Goal: Information Seeking & Learning: Learn about a topic

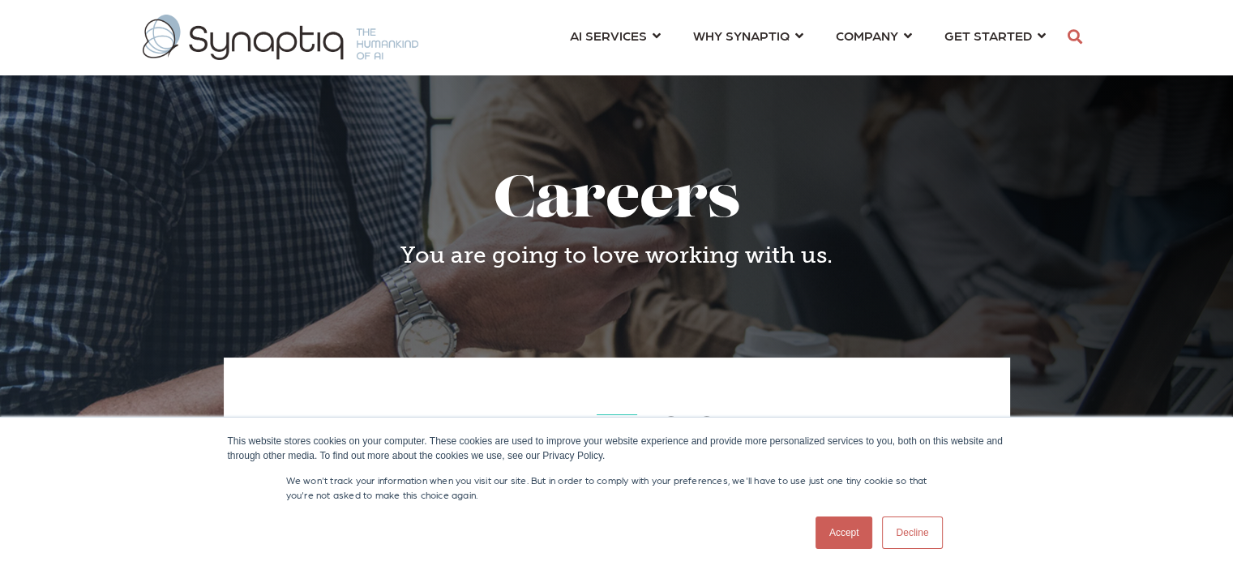
scroll to position [0, 6]
click at [929, 534] on link "Decline" at bounding box center [912, 533] width 60 height 32
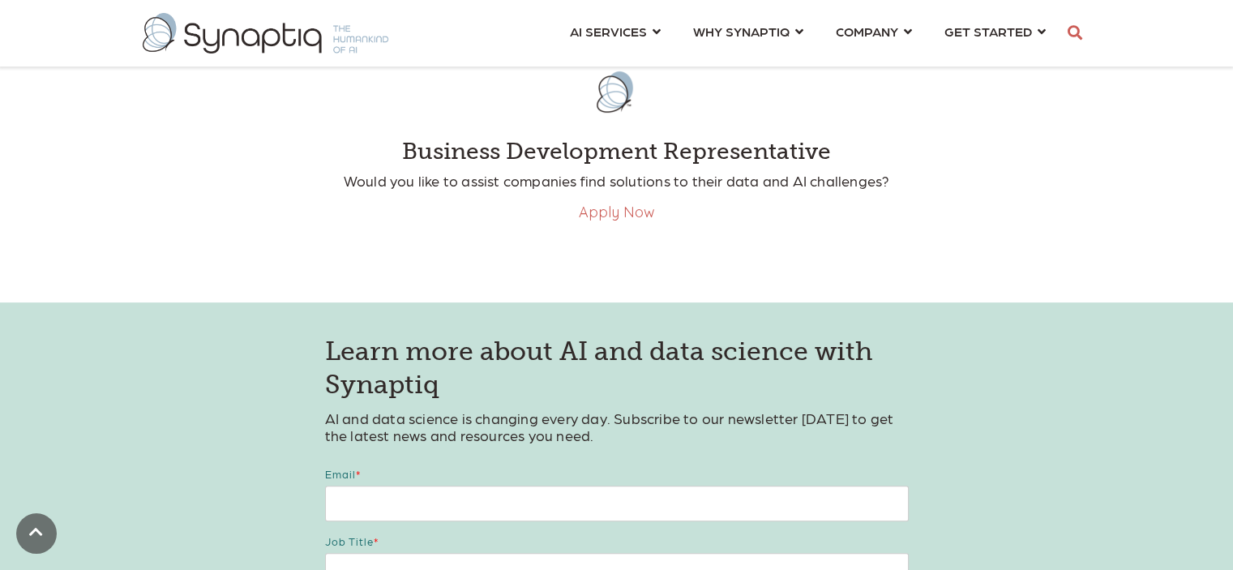
scroll to position [487, 0]
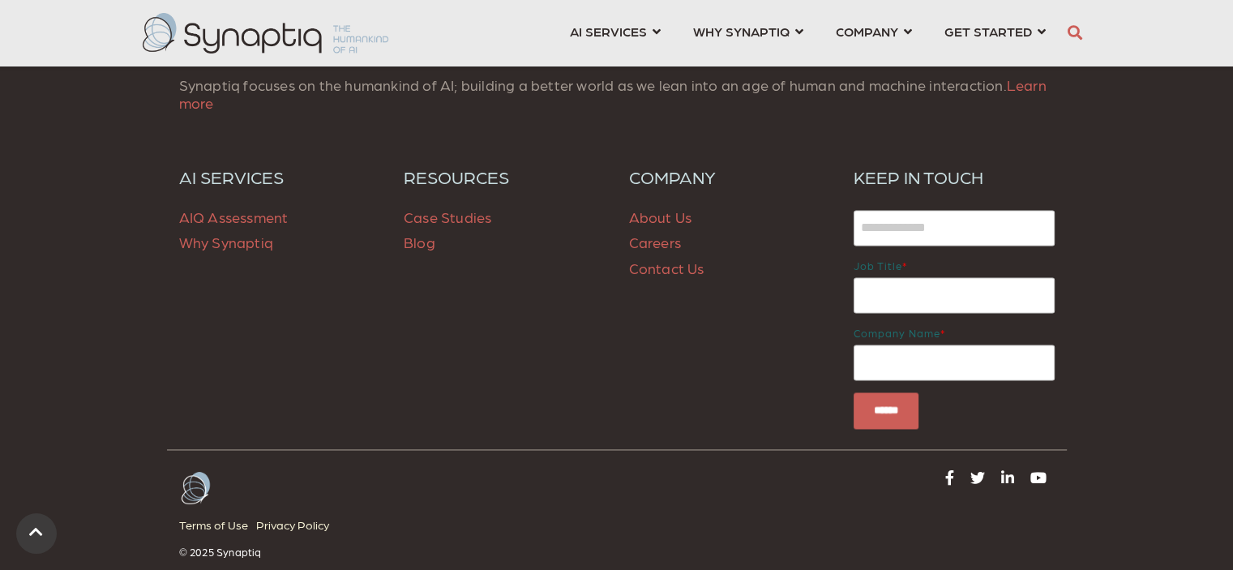
scroll to position [2312, 0]
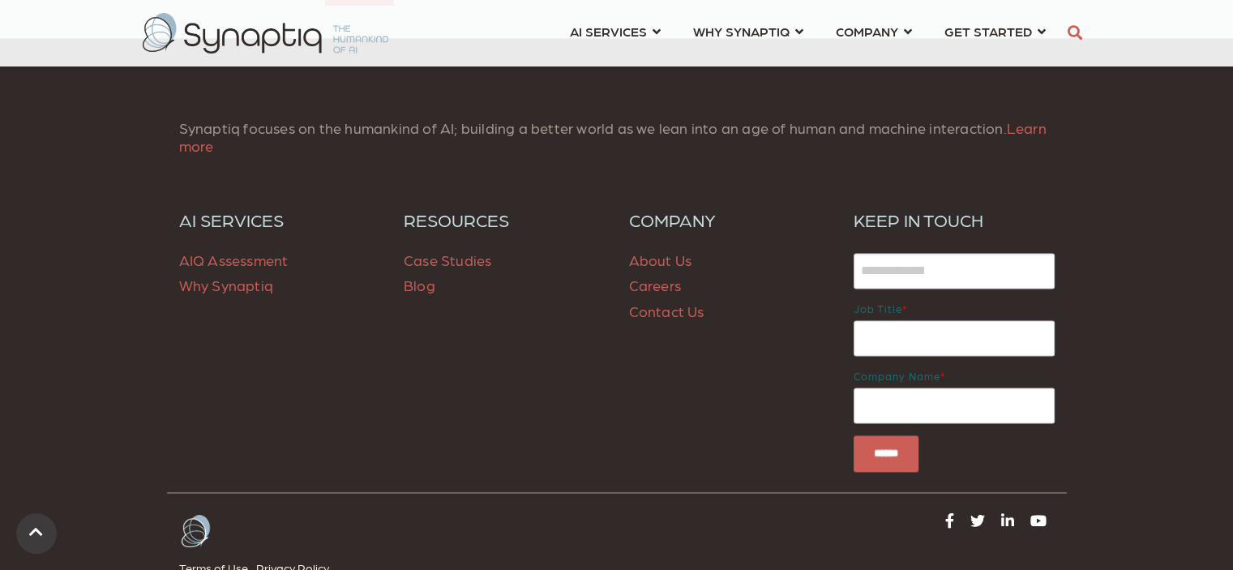
click at [629, 290] on link "Careers" at bounding box center [655, 285] width 52 height 17
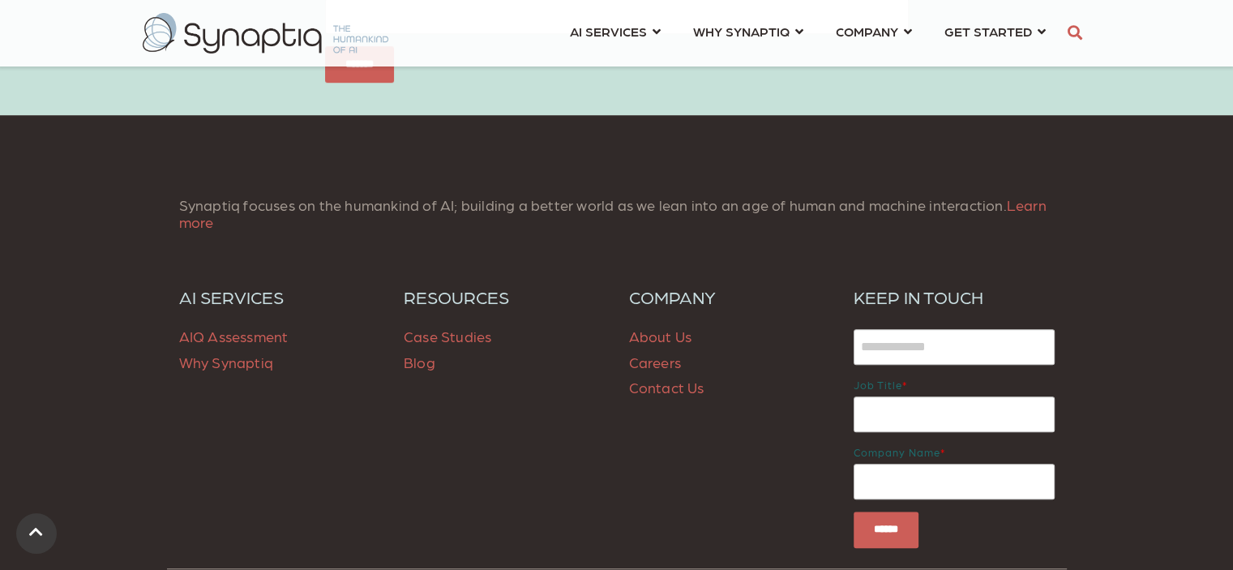
scroll to position [973, 0]
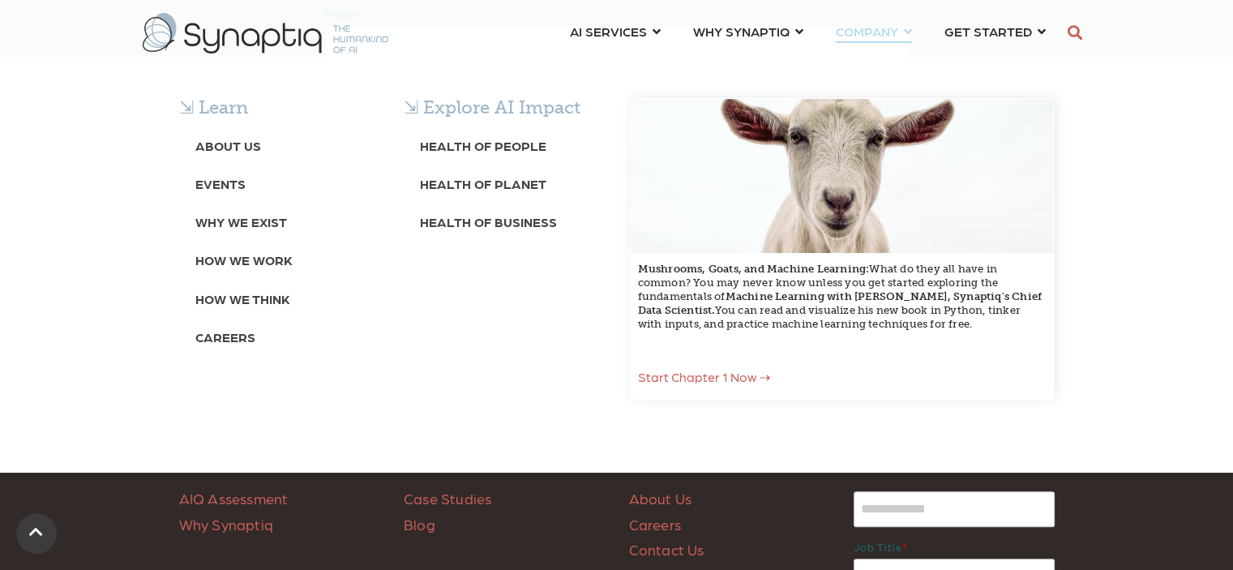
click at [898, 28] on span "COMPANY ⇲ Learn About Us Events Why We Exist How We Work How We Think Careers ⇲…" at bounding box center [867, 31] width 62 height 22
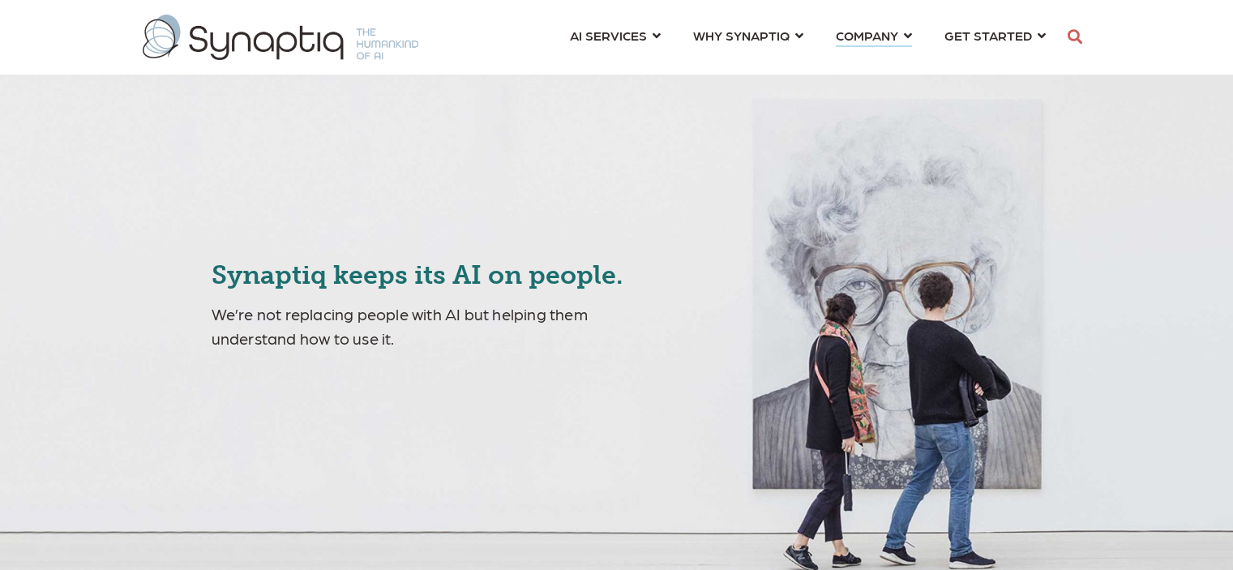
scroll to position [0, 6]
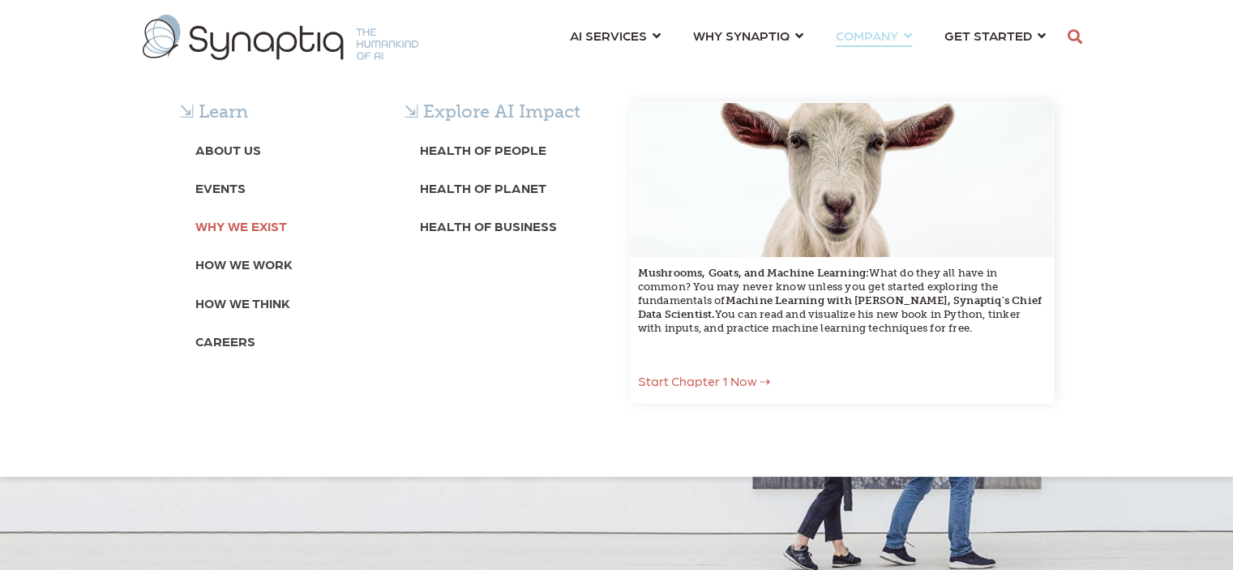
click at [214, 229] on b "Why We Exist" at bounding box center [241, 225] width 92 height 15
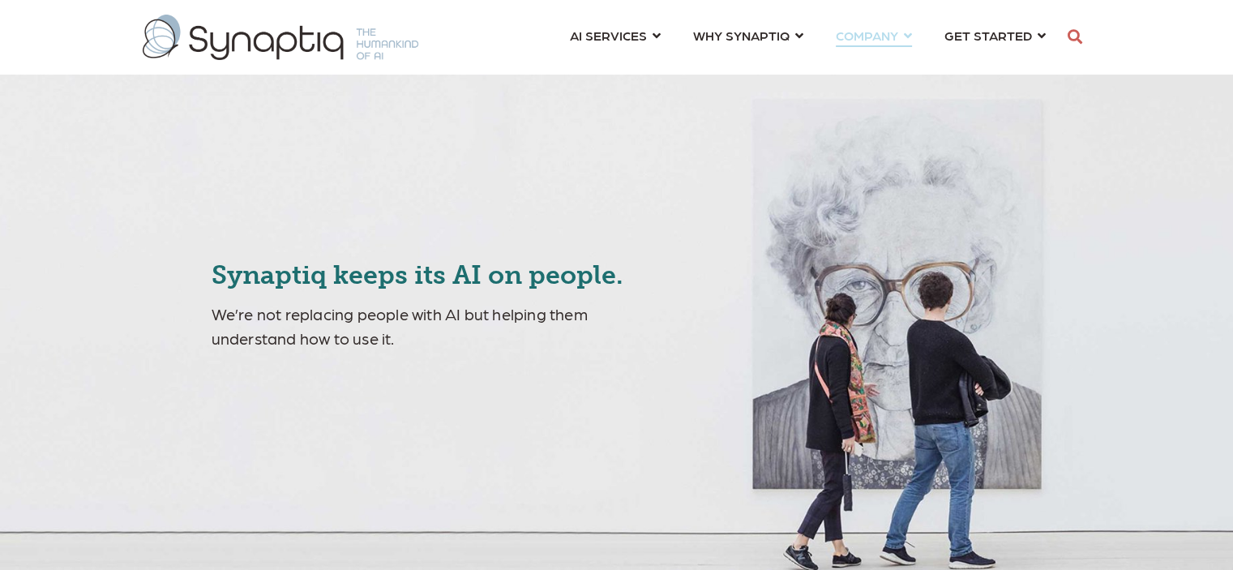
click at [905, 37] on link "COMPANY ⇲ Learn About Us Events Why We Exist How We Work How We Think Careers ⇲…" at bounding box center [874, 35] width 76 height 30
click at [904, 37] on link "COMPANY ⇲ Learn About Us Events Why We Exist How We Work How We Think Careers ⇲…" at bounding box center [874, 35] width 76 height 30
click at [908, 37] on link "COMPANY ⇲ Learn About Us Events Why We Exist How We Work How We Think Careers ⇲…" at bounding box center [874, 35] width 76 height 30
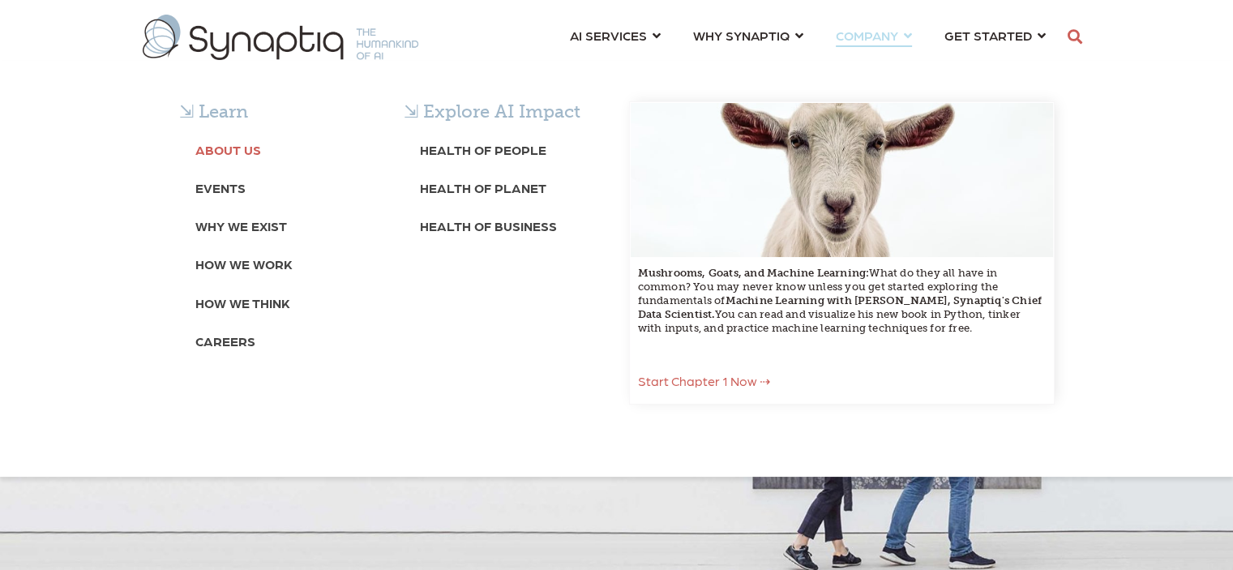
click at [251, 148] on b "About Us" at bounding box center [228, 149] width 66 height 15
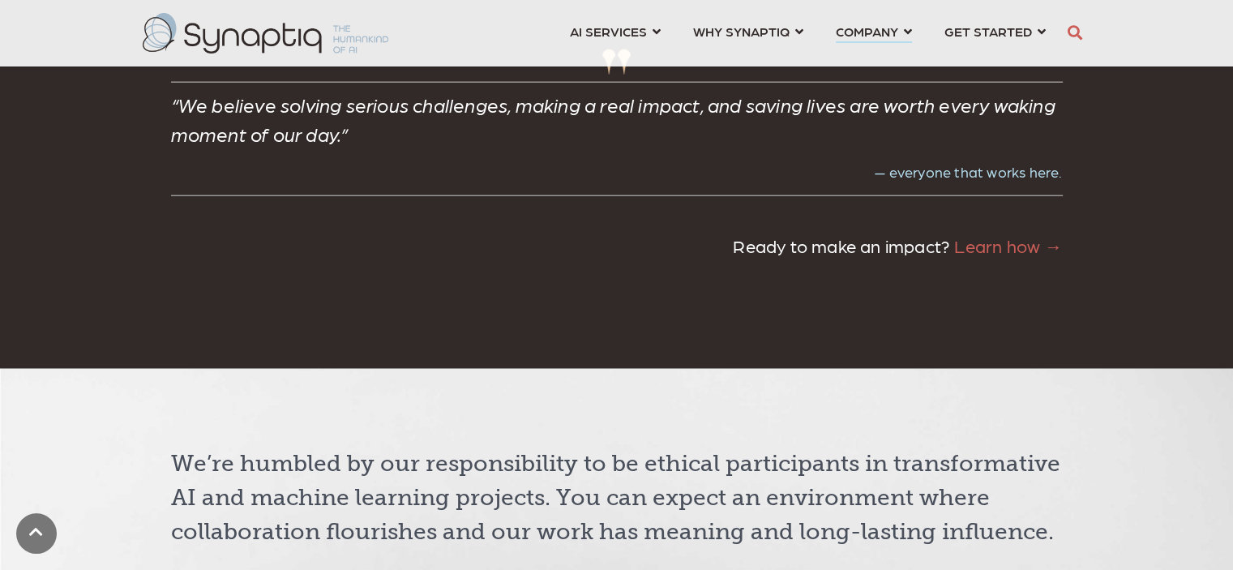
scroll to position [4054, 0]
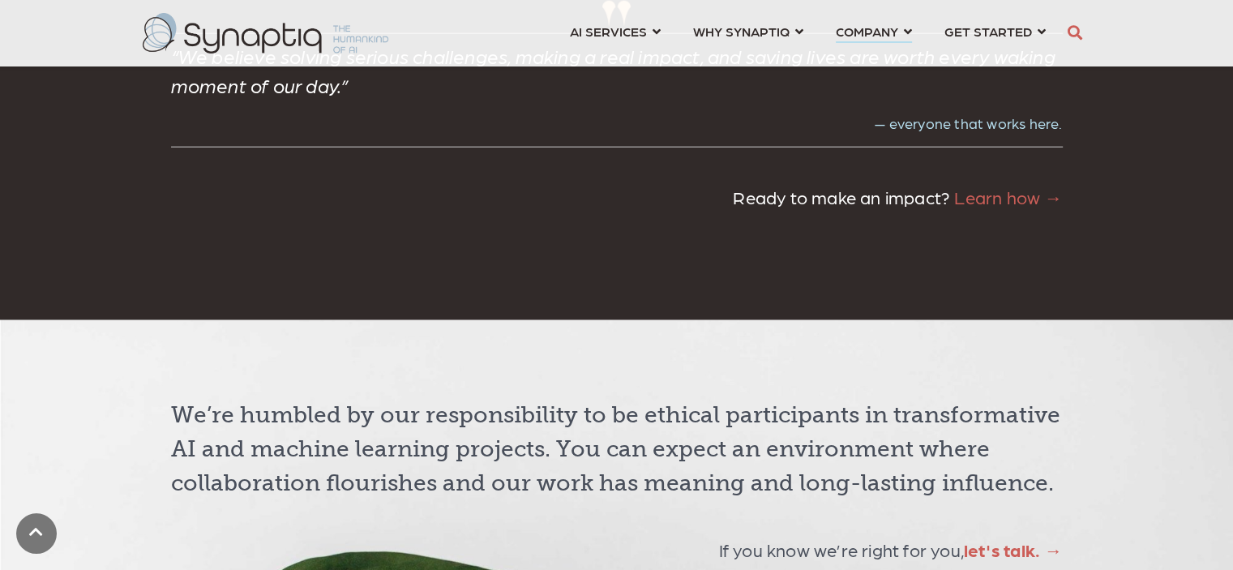
click at [1022, 208] on link "Learn how →" at bounding box center [1008, 197] width 108 height 22
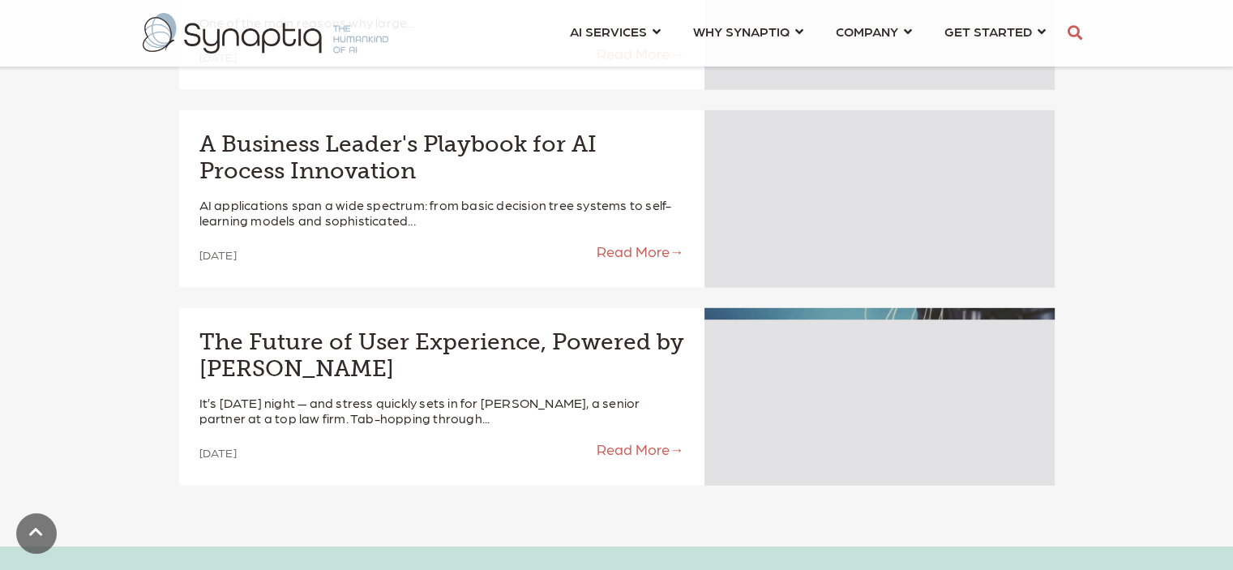
scroll to position [4865, 0]
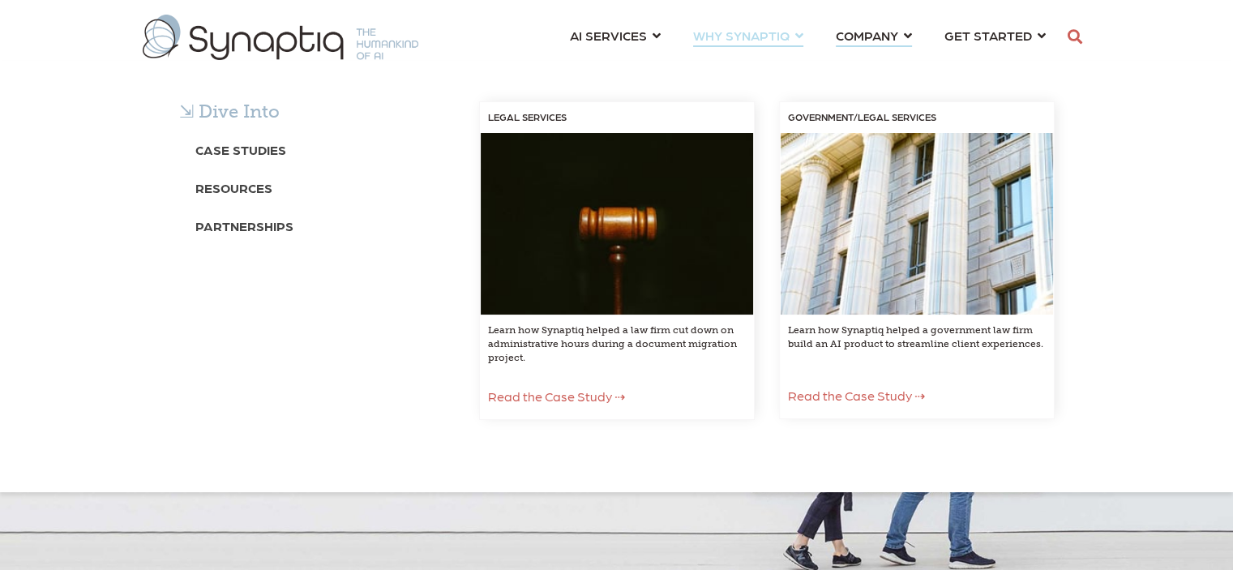
click at [914, 61] on div "⇲ Dive Into Case Studies Resources Partnerships LEGAL SERVICES Learn how Synapt…" at bounding box center [616, 276] width 1233 height 431
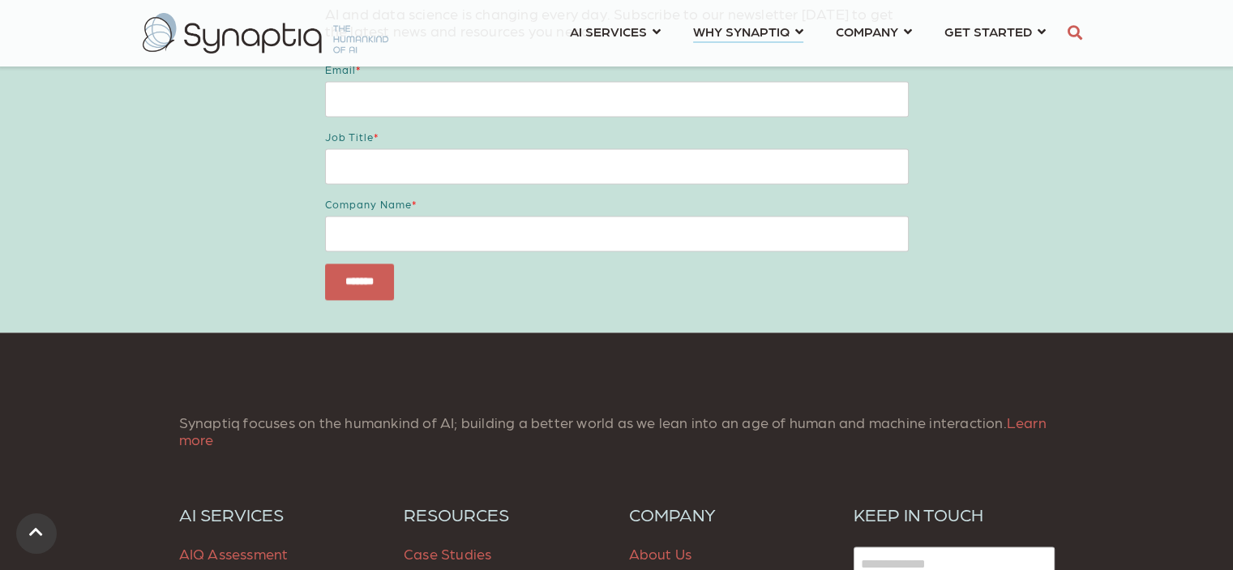
scroll to position [2276, 0]
